Goal: Transaction & Acquisition: Purchase product/service

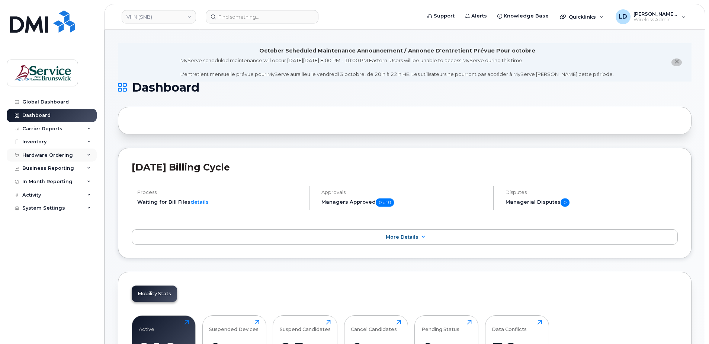
click at [29, 152] on div "Hardware Ordering" at bounding box center [47, 155] width 51 height 6
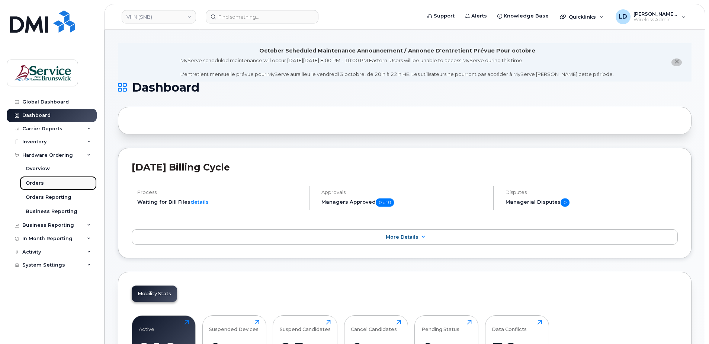
click at [27, 183] on div "Orders" at bounding box center [35, 183] width 18 height 7
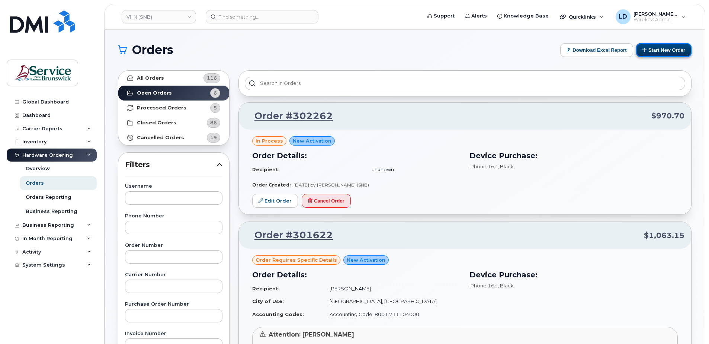
click at [661, 49] on button "Start New Order" at bounding box center [663, 50] width 55 height 14
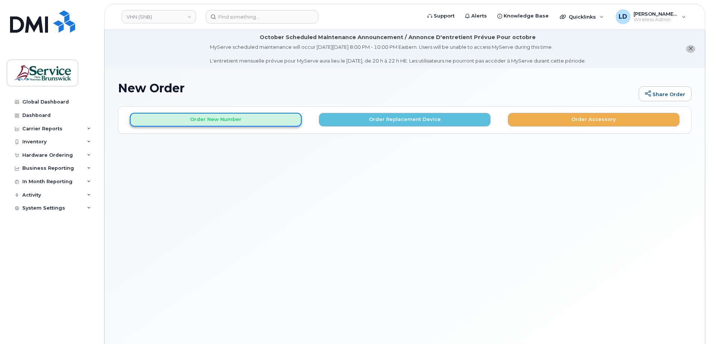
click at [212, 121] on button "Order New Number" at bounding box center [216, 120] width 172 height 14
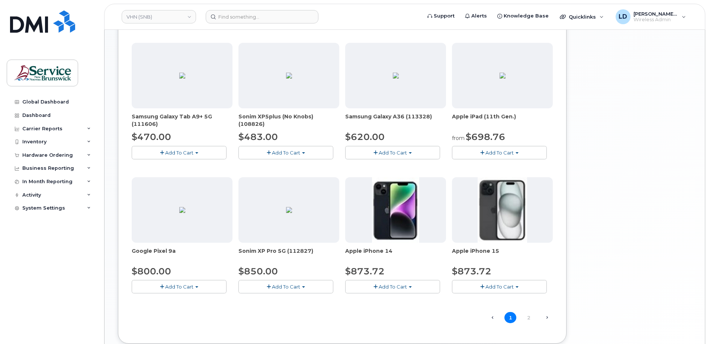
scroll to position [409, 0]
click at [387, 151] on span "Add To Cart" at bounding box center [393, 151] width 28 height 6
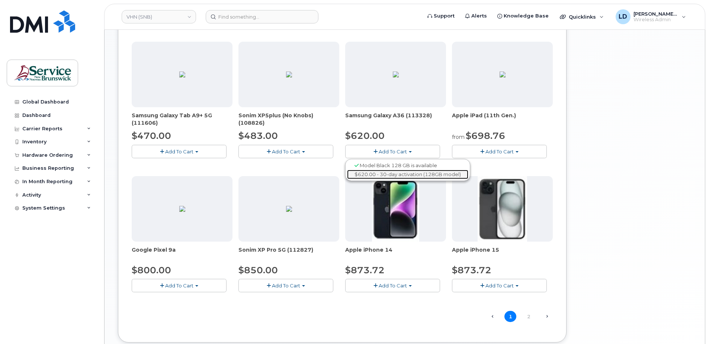
click at [385, 174] on link "$620.00 - 30-day activation (128GB model)" at bounding box center [407, 174] width 121 height 9
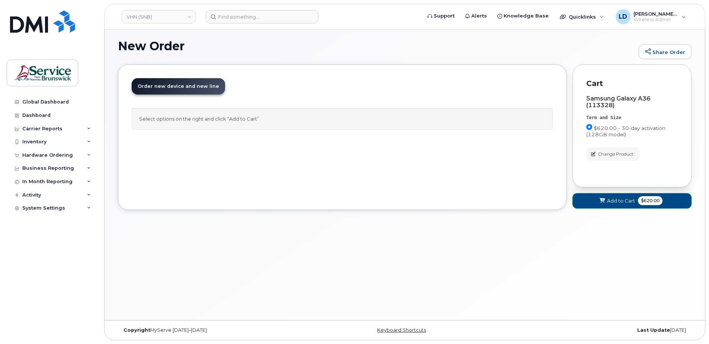
click at [618, 199] on span "Add to Cart" at bounding box center [621, 200] width 28 height 7
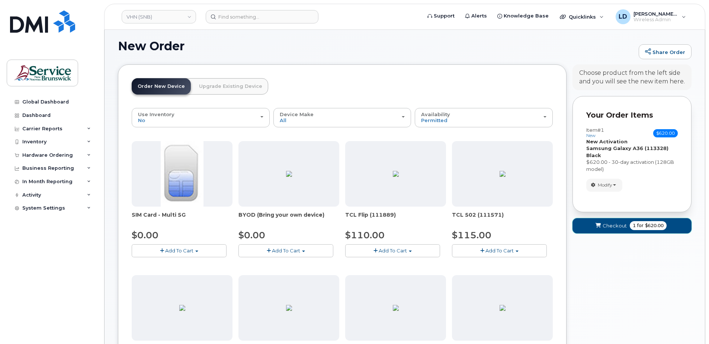
click at [609, 223] on span "Checkout" at bounding box center [614, 225] width 24 height 7
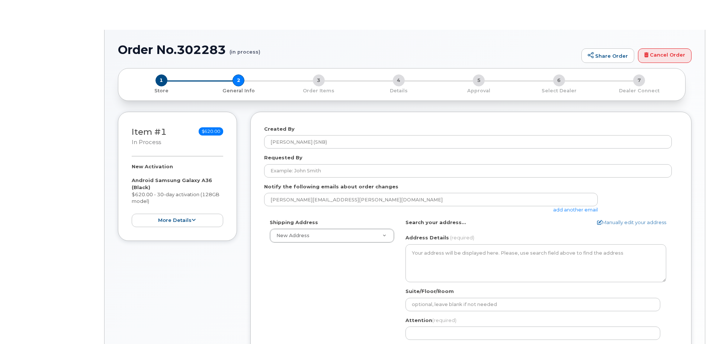
select select
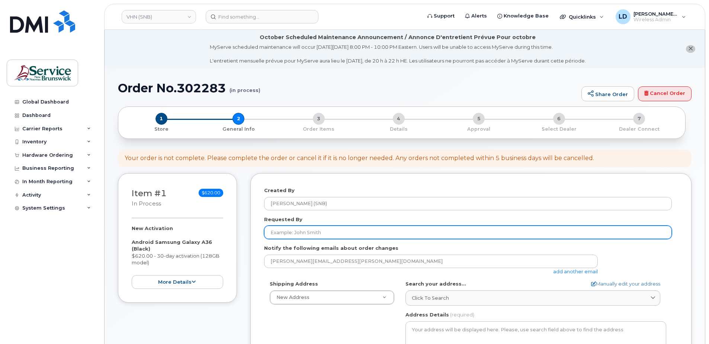
click at [285, 235] on input "Requested By" at bounding box center [468, 231] width 408 height 13
click at [281, 228] on input "Requested By" at bounding box center [468, 231] width 408 height 13
paste input "Francine Savard"
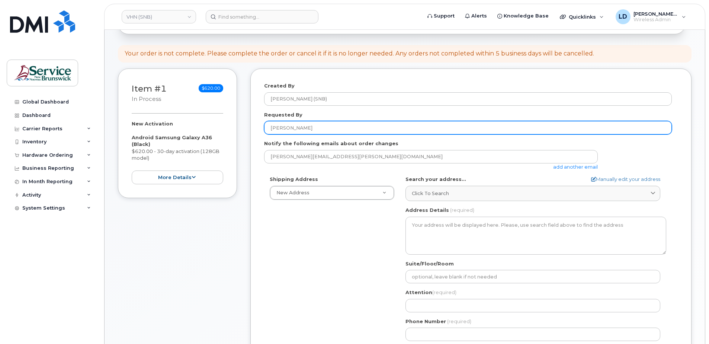
scroll to position [112, 0]
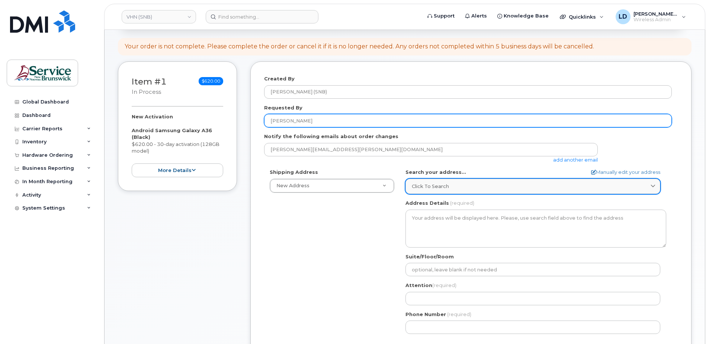
type input "Francine Savard"
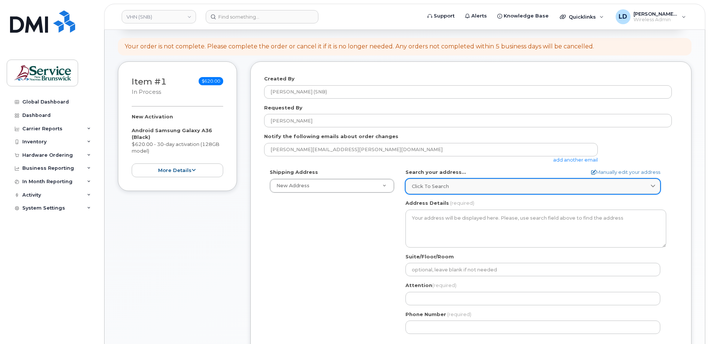
click at [414, 183] on span "Click to search" at bounding box center [430, 186] width 37 height 7
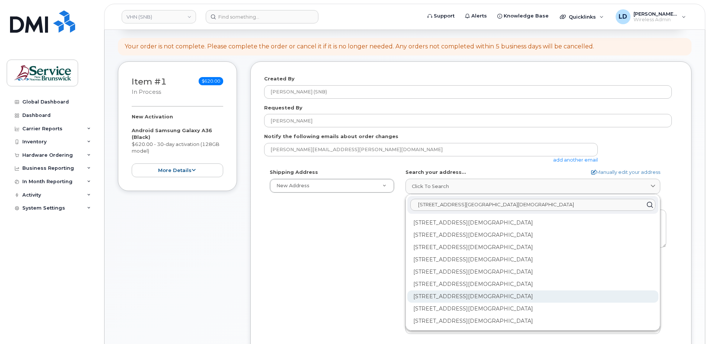
type input "15 rue de l'eglise edmundston"
click at [433, 296] on div "202-15 Rue De l'Église Edmundston NB E3V 1J3" at bounding box center [532, 296] width 251 height 12
select select
type textarea "202-15 Rue De l'Église EDMUNDSTON NB E3V 1J3 CANADA"
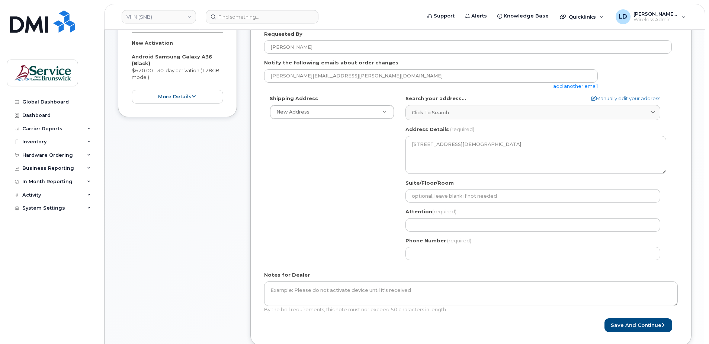
scroll to position [186, 0]
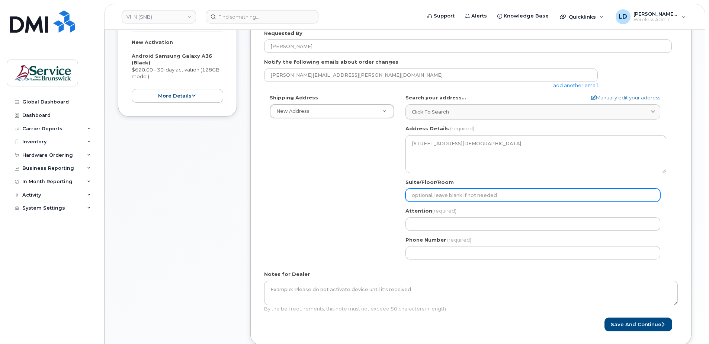
click at [419, 193] on input "Suite/Floor/Room" at bounding box center [532, 194] width 255 height 13
click at [417, 193] on input "Suite/Floor/Room" at bounding box center [532, 194] width 255 height 13
paste input "WO0000000486573"
select select
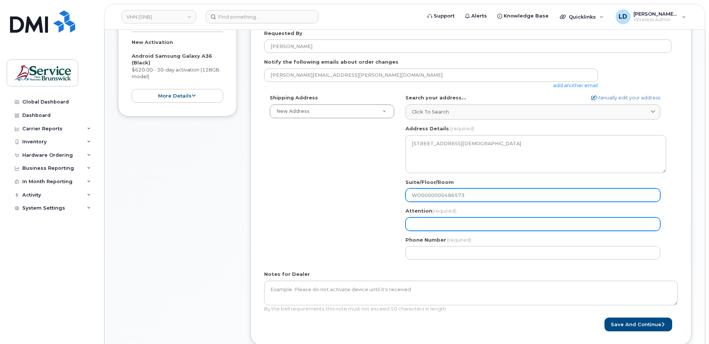
type input "WO0000000486573"
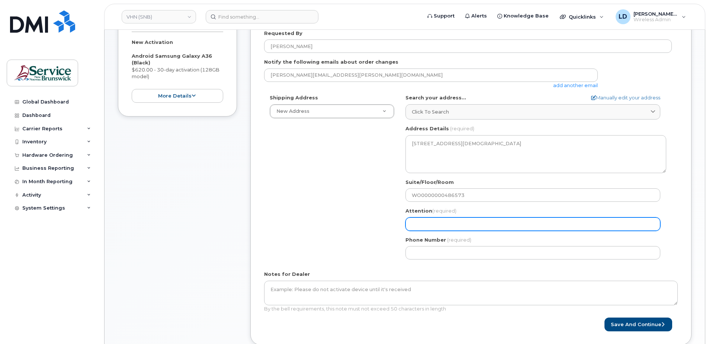
click at [426, 224] on input "Attention (required)" at bounding box center [532, 223] width 255 height 13
select select
type input "D"
select select
type input "Da"
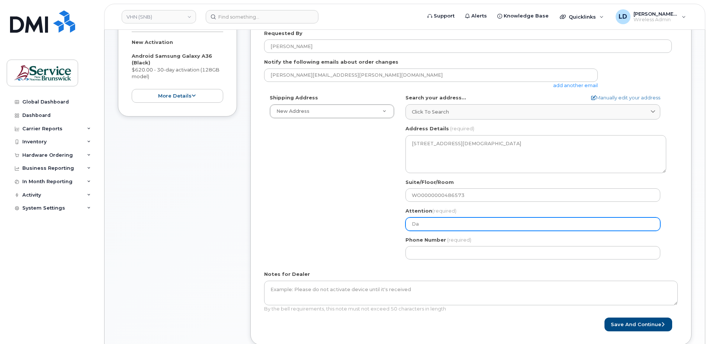
select select
type input "Dan"
select select
type input "Dani"
select select
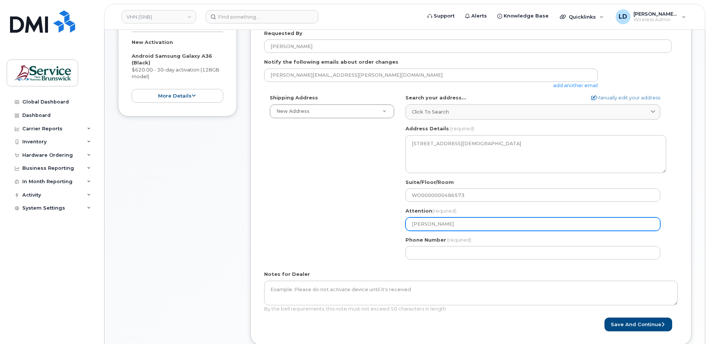
type input "Danie"
select select
type input "Daniel"
select select
type input "Daniel L"
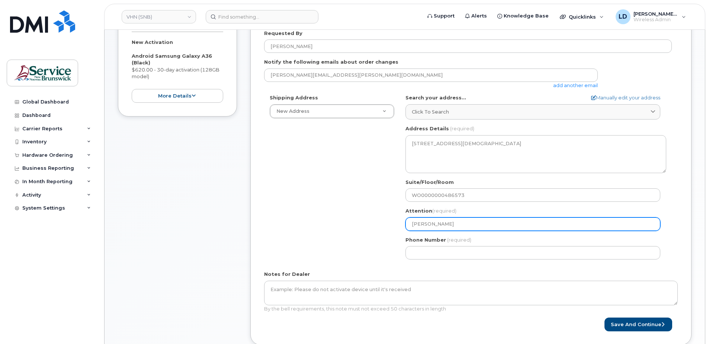
select select
type input "Daniel Le"
select select
type input "Daniel Lev"
select select
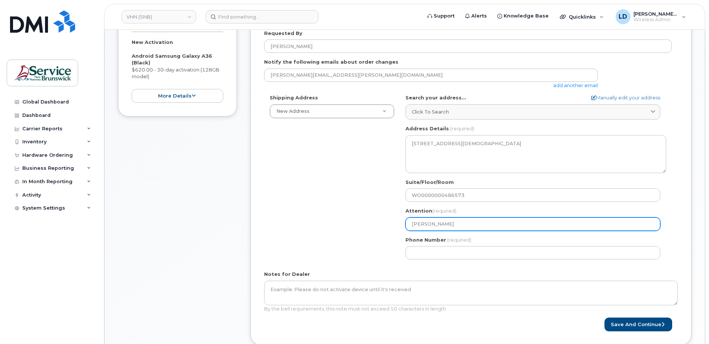
type input "Daniel Leve"
select select
type input "Daniel Leves"
select select
type input "Daniel Levesq"
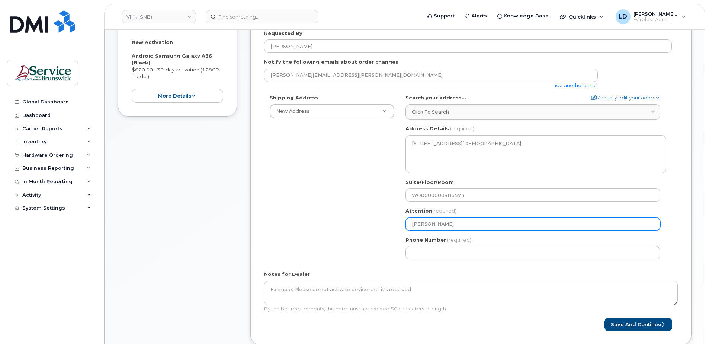
select select
type input "Daniel Levesqu"
select select
type input "[PERSON_NAME]"
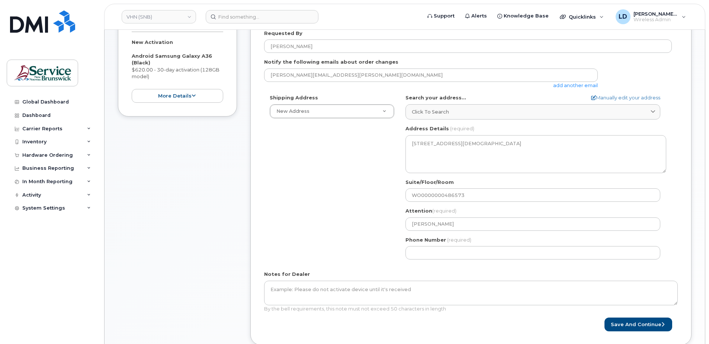
click at [428, 246] on div "Phone Number (required)" at bounding box center [535, 247] width 261 height 23
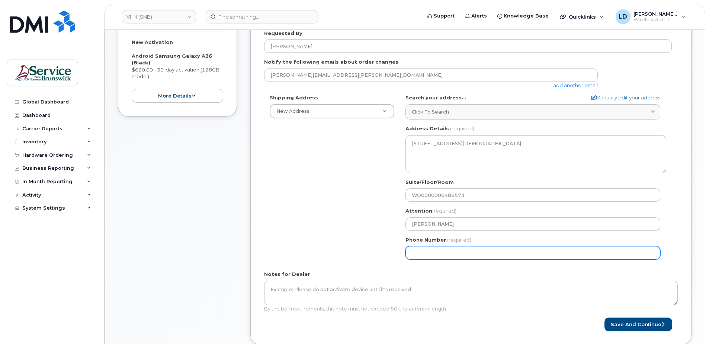
click at [423, 251] on input "Phone Number" at bounding box center [532, 252] width 255 height 13
type input "506838357"
select select
type input "5068383572"
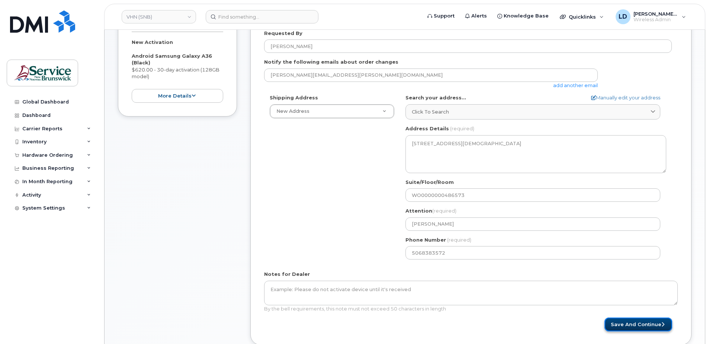
click at [623, 324] on button "Save and Continue" at bounding box center [638, 324] width 68 height 14
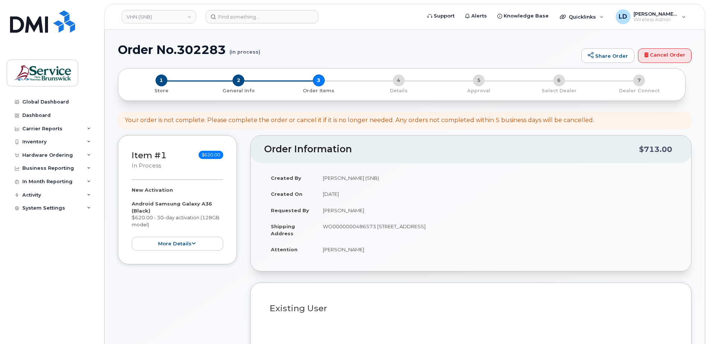
select select
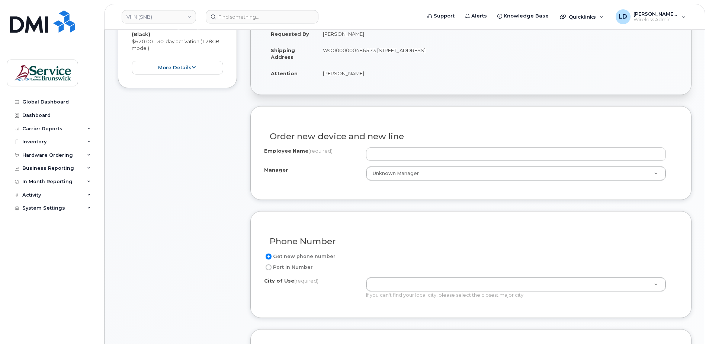
scroll to position [223, 0]
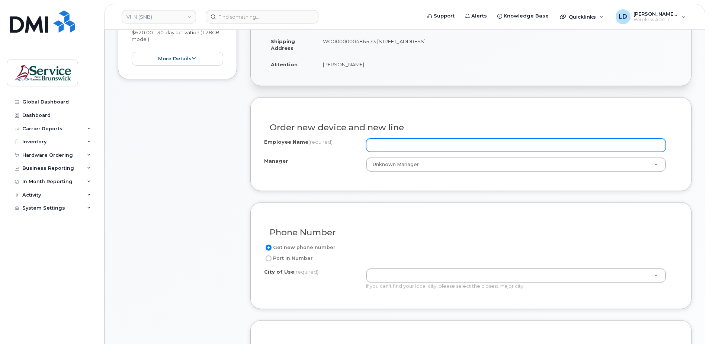
drag, startPoint x: 389, startPoint y: 143, endPoint x: 393, endPoint y: 142, distance: 4.2
click at [389, 143] on input "Employee Name (required)" at bounding box center [516, 144] width 300 height 13
click at [390, 143] on input "Employee Name (required)" at bounding box center [516, 144] width 300 height 13
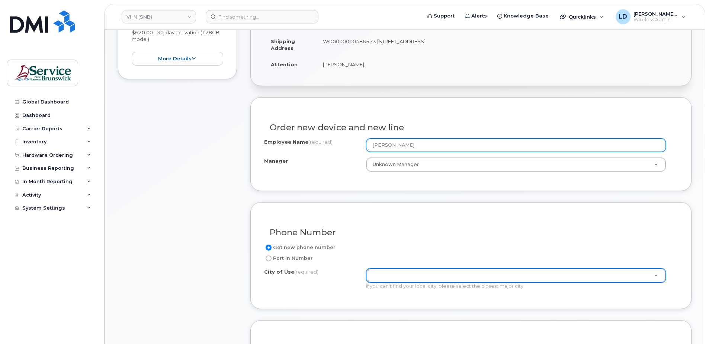
type input "[PERSON_NAME]"
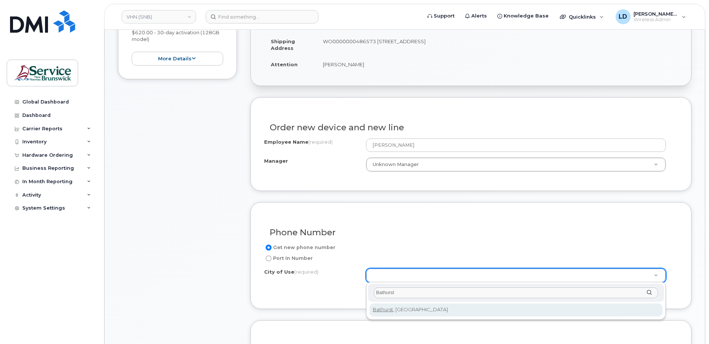
type input "Bathurst"
type input "1368"
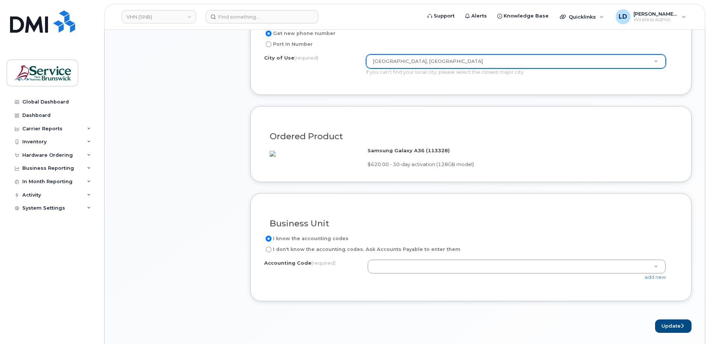
scroll to position [446, 0]
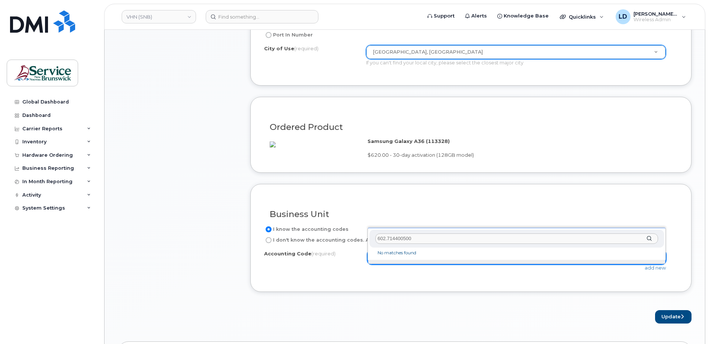
click at [384, 236] on input "602.714400500" at bounding box center [516, 238] width 283 height 11
type input "6021.714400500"
drag, startPoint x: 417, startPoint y: 237, endPoint x: 368, endPoint y: 240, distance: 49.6
click at [367, 240] on div "6021.714400500 No matches found" at bounding box center [516, 244] width 298 height 32
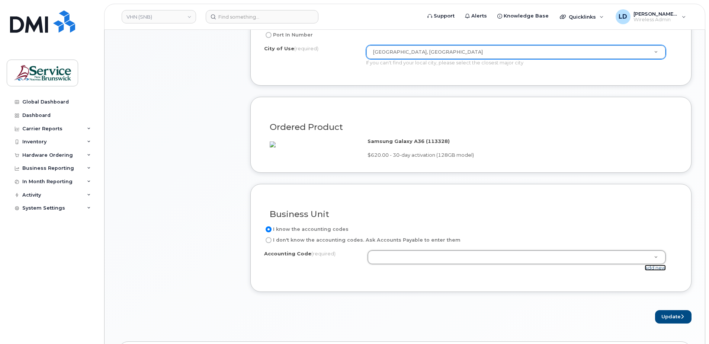
click at [656, 270] on link "add new" at bounding box center [654, 267] width 21 height 6
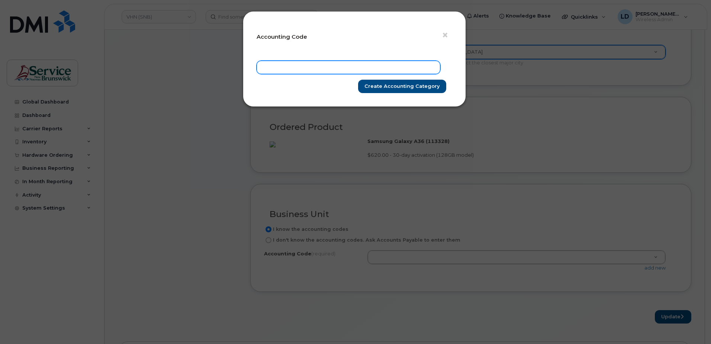
click at [283, 64] on input "text" at bounding box center [349, 67] width 184 height 13
paste input "6021.714400500"
type input "6021.714400500"
click at [379, 87] on input "Create Accounting category" at bounding box center [402, 87] width 88 height 14
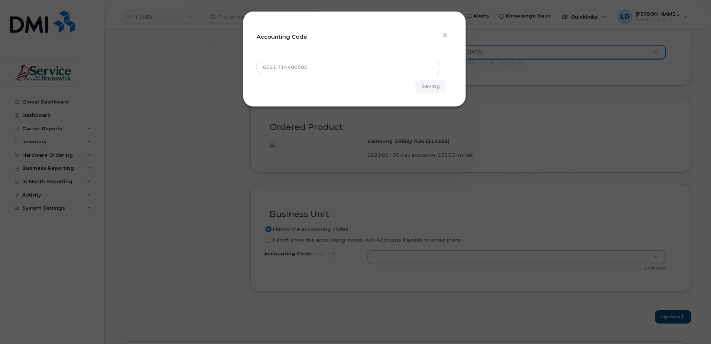
type input "Create Accounting category"
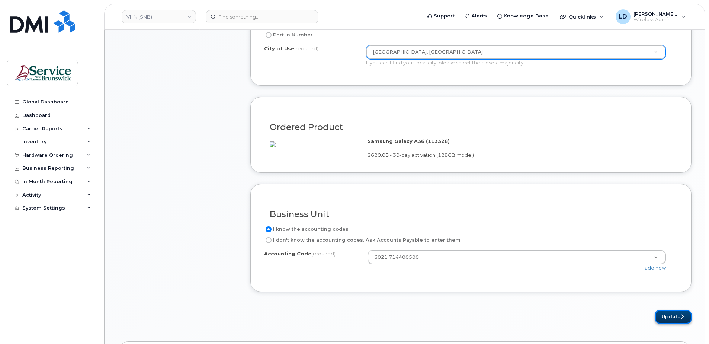
click at [666, 323] on button "Update" at bounding box center [673, 317] width 36 height 14
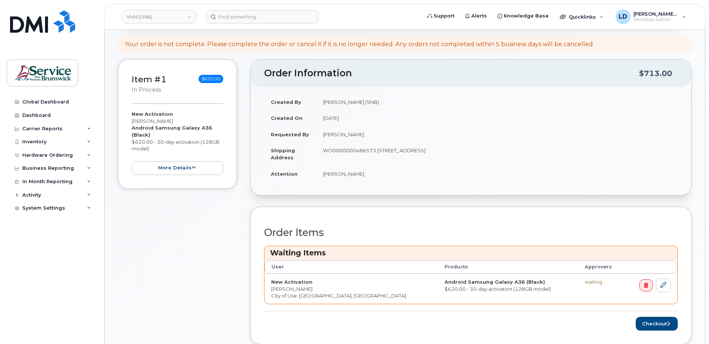
scroll to position [149, 0]
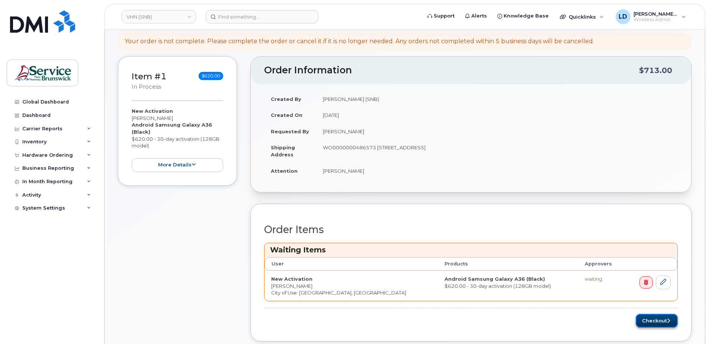
click at [644, 317] on button "Checkout" at bounding box center [656, 320] width 42 height 14
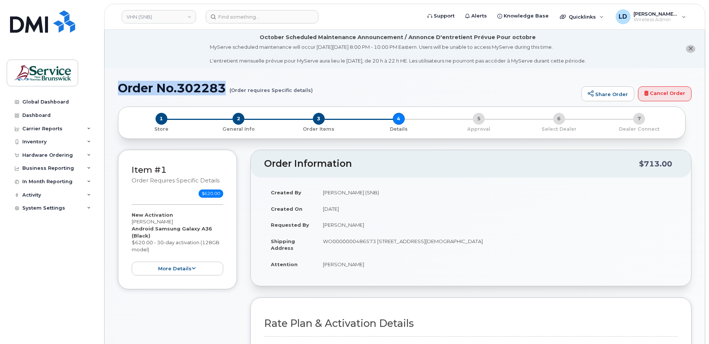
drag, startPoint x: 119, startPoint y: 87, endPoint x: 227, endPoint y: 87, distance: 107.5
click at [227, 87] on h1 "Order No.302283 (Order requires Specific details)" at bounding box center [348, 87] width 460 height 13
drag, startPoint x: 227, startPoint y: 87, endPoint x: 209, endPoint y: 85, distance: 18.0
copy h1 "Order No.302283"
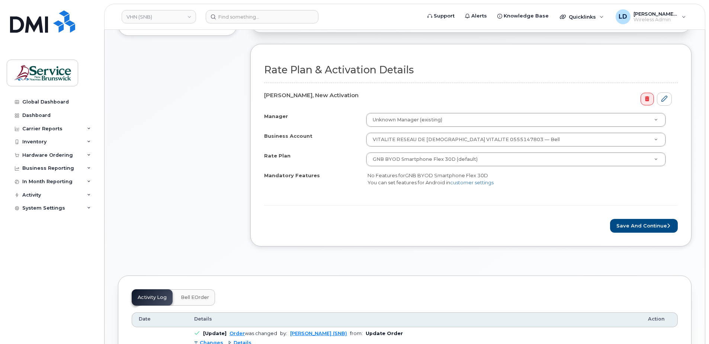
scroll to position [260, 0]
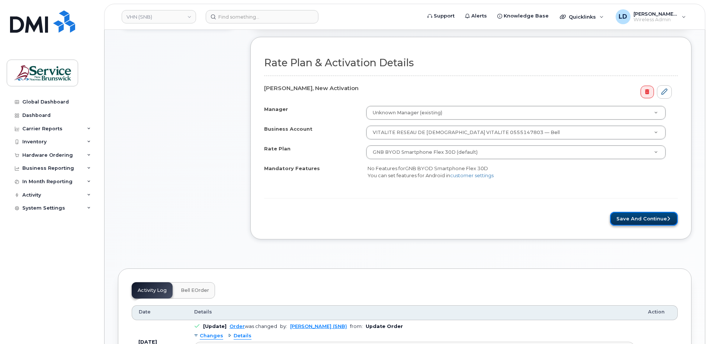
click at [626, 216] on button "Save and Continue" at bounding box center [644, 219] width 68 height 14
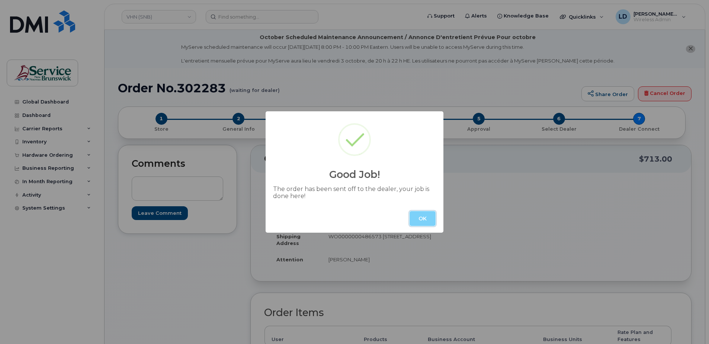
click at [427, 218] on button "OK" at bounding box center [422, 218] width 26 height 15
